Goal: Find specific page/section: Find specific page/section

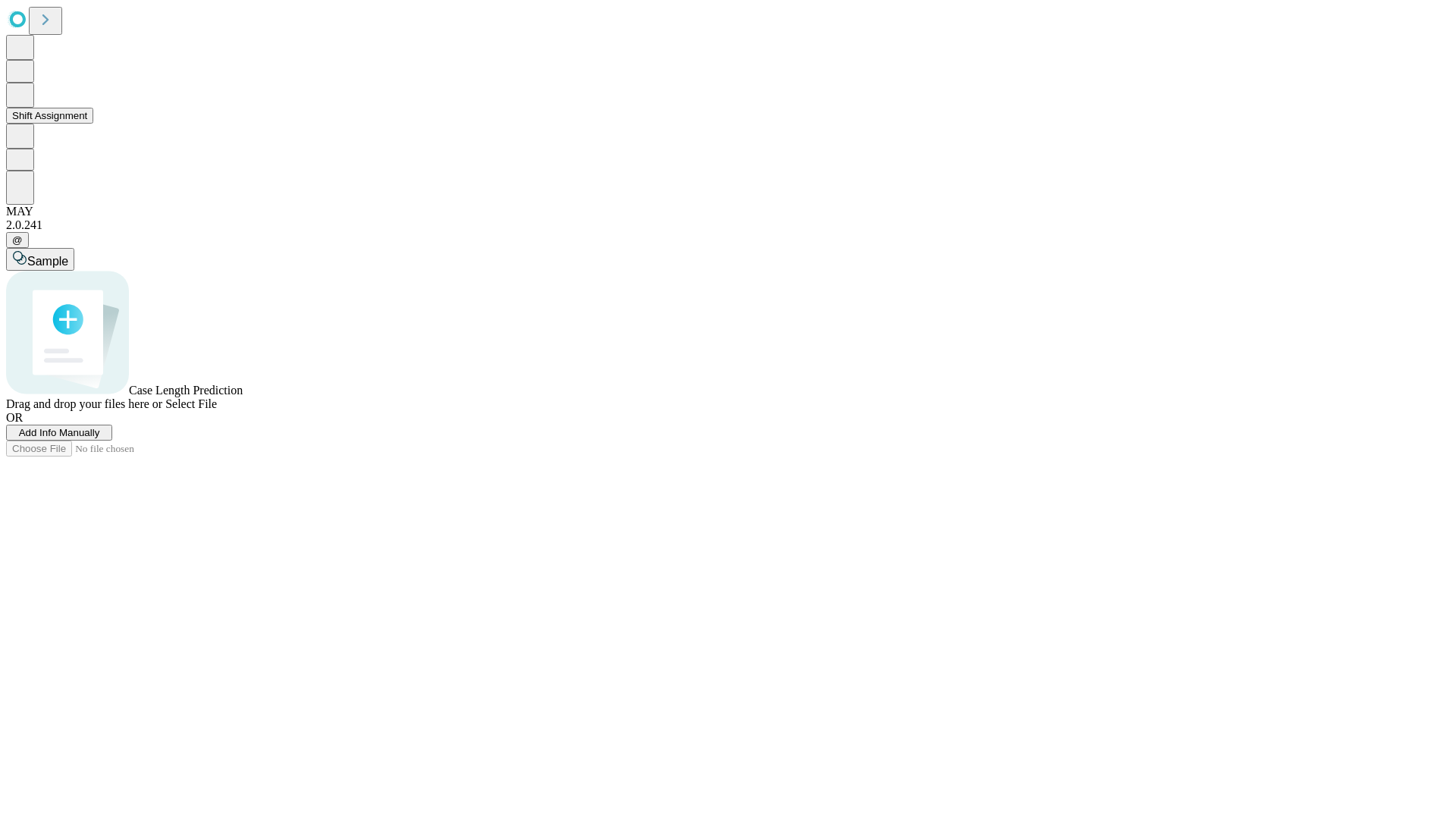
click at [94, 124] on button "Shift Assignment" at bounding box center [50, 115] width 87 height 16
